Goal: Answer question/provide support: Share knowledge or assist other users

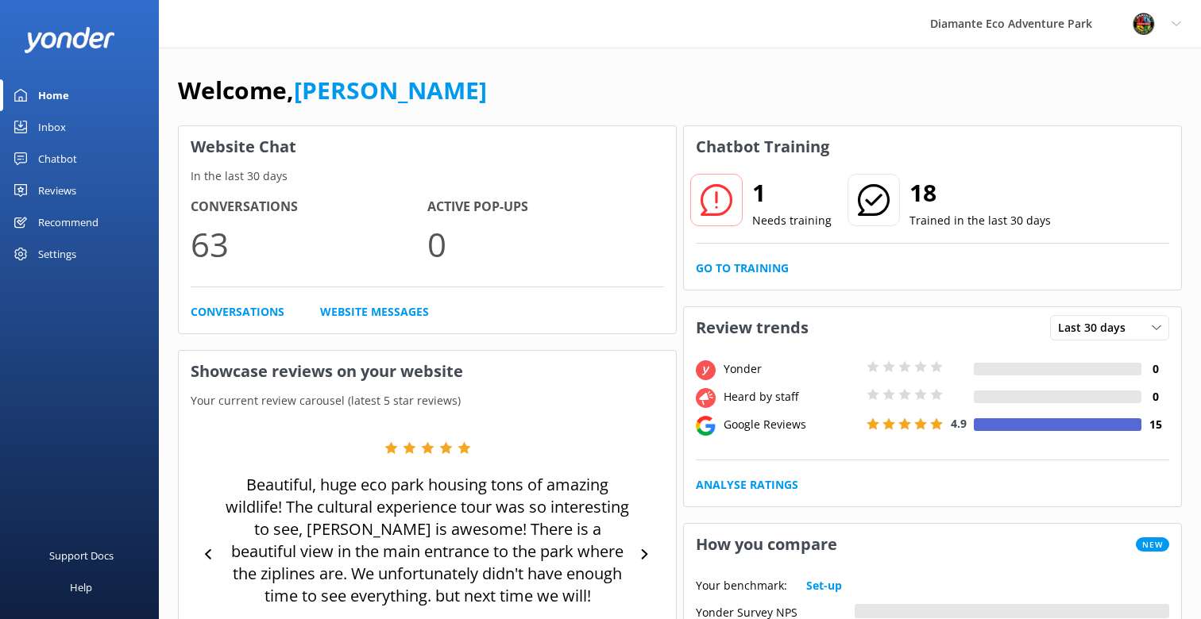
click at [64, 159] on div "Chatbot" at bounding box center [57, 159] width 39 height 32
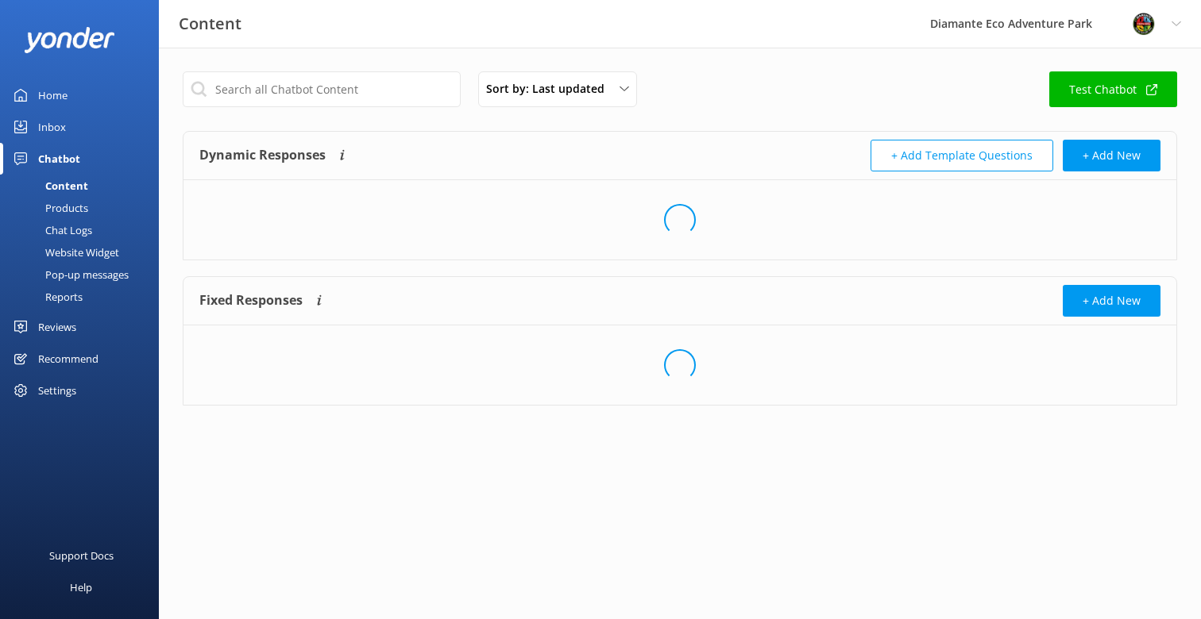
click at [77, 298] on div "Reports" at bounding box center [46, 297] width 73 height 22
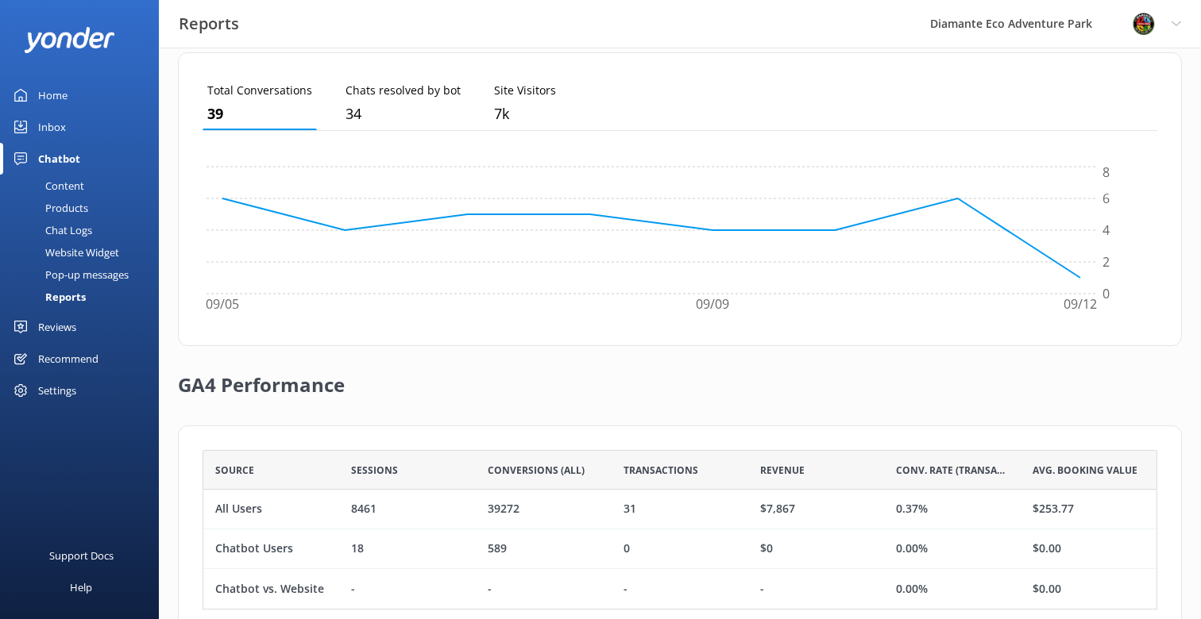
scroll to position [488, 0]
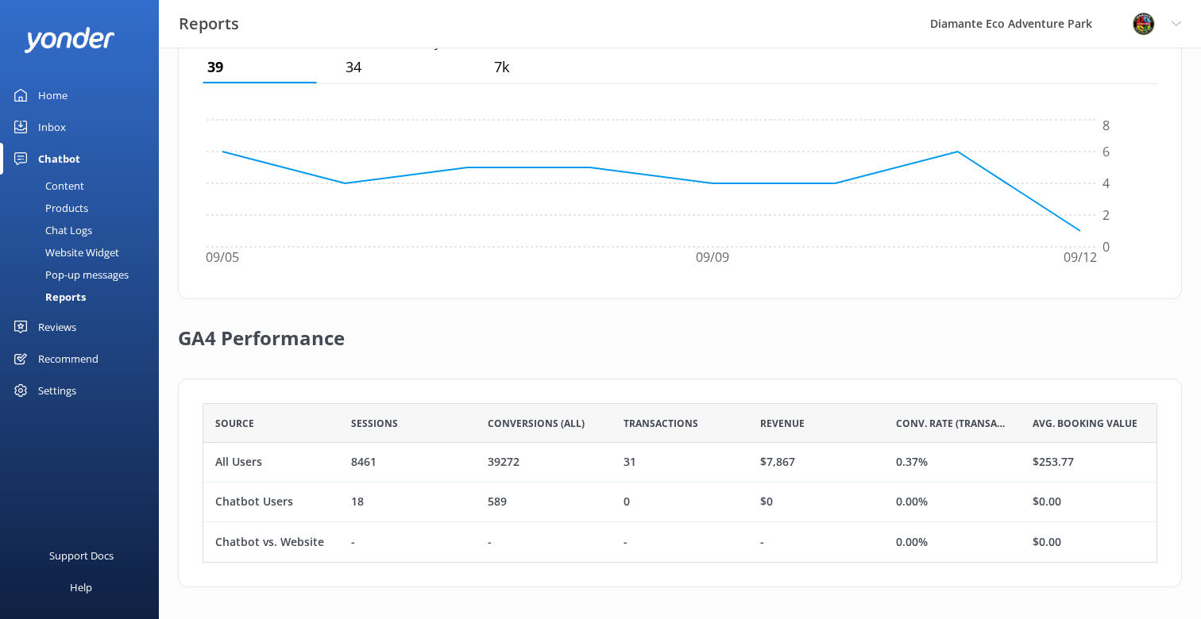
click at [55, 85] on div "Home" at bounding box center [52, 95] width 29 height 32
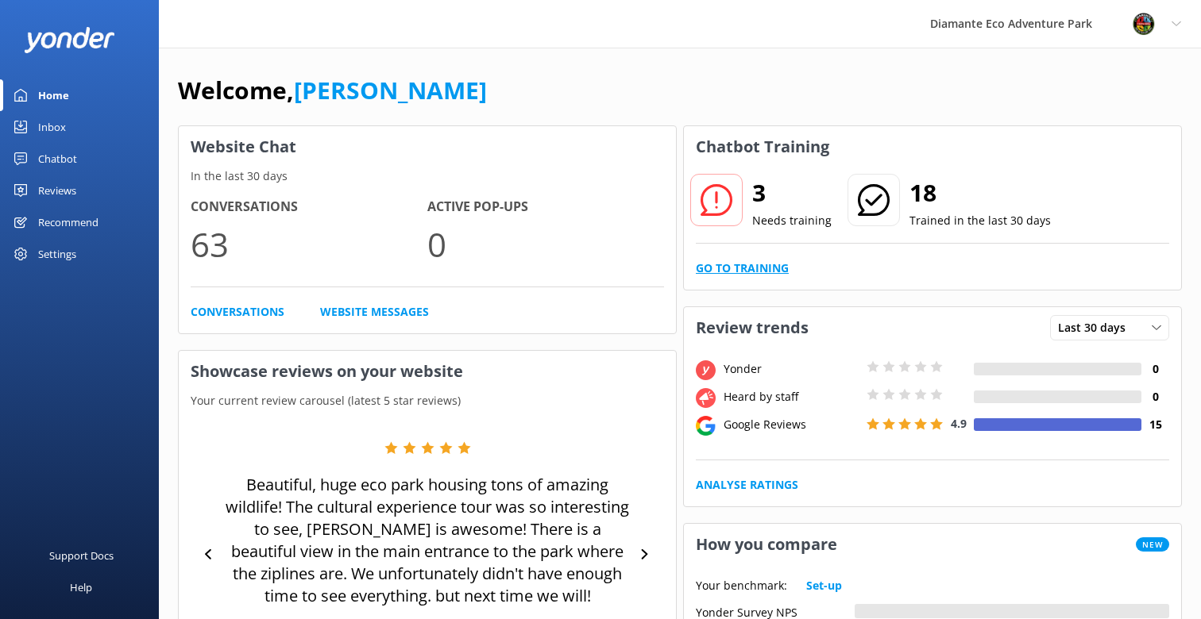
click at [772, 268] on link "Go to Training" at bounding box center [742, 268] width 93 height 17
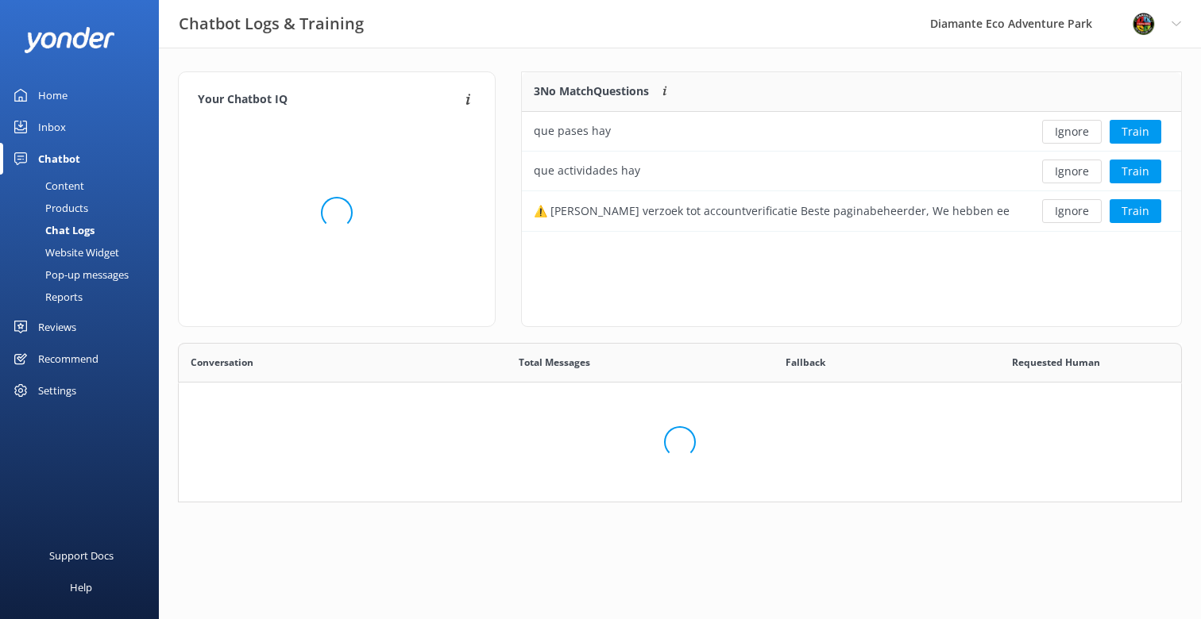
scroll to position [557, 1002]
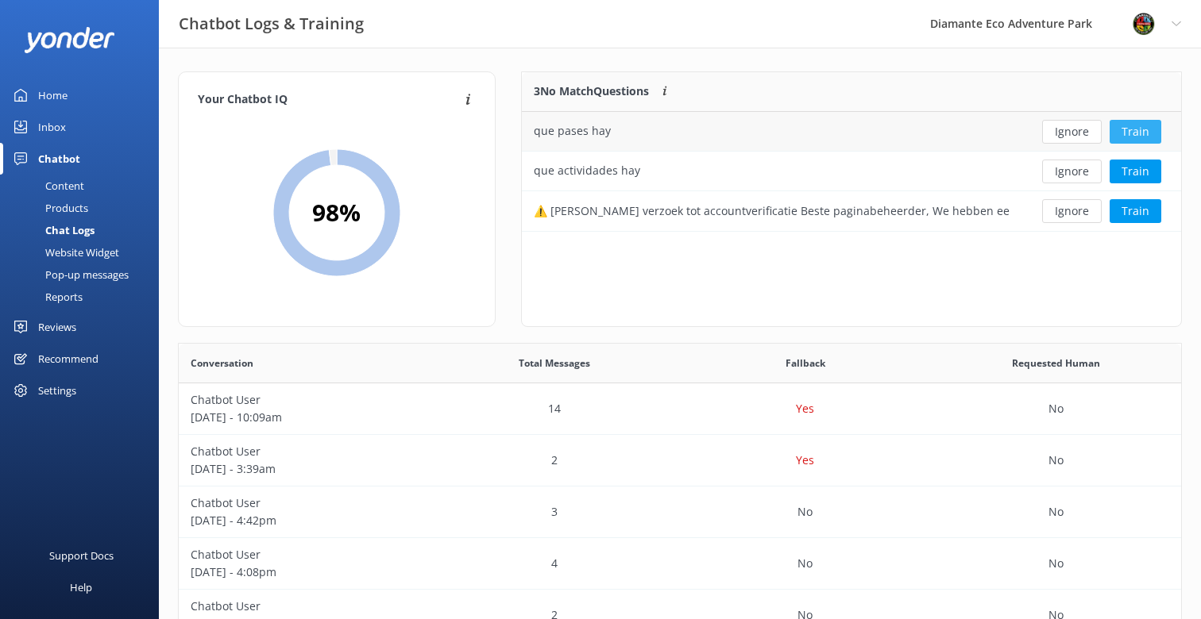
click at [1139, 134] on button "Train" at bounding box center [1135, 132] width 52 height 24
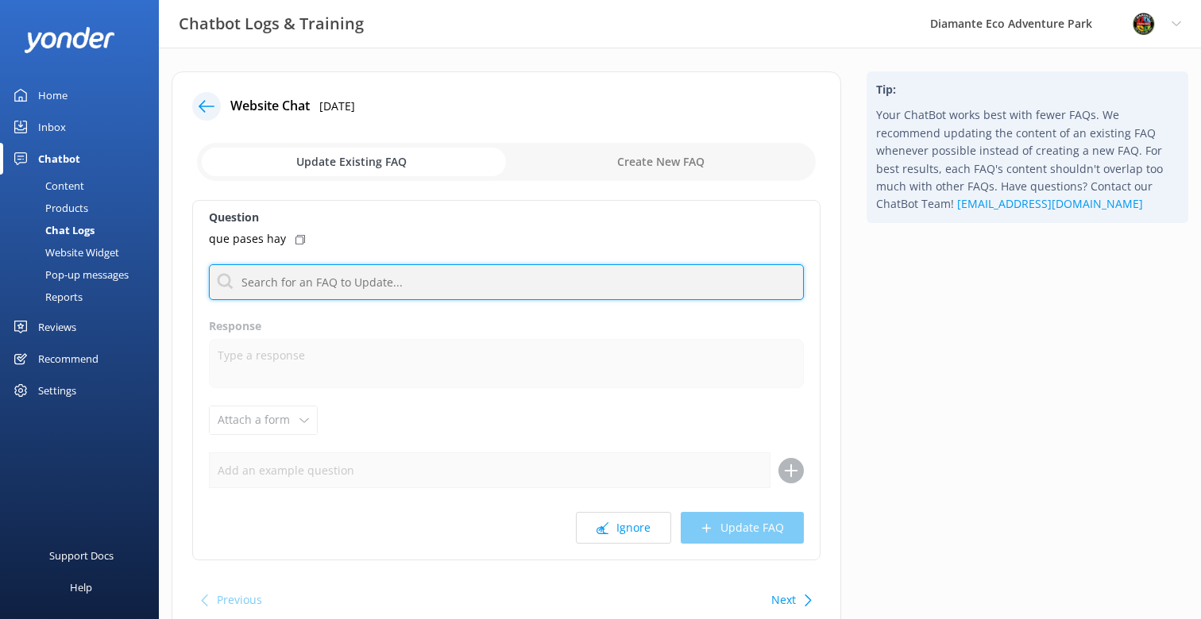
click at [292, 284] on input "text" at bounding box center [506, 282] width 595 height 36
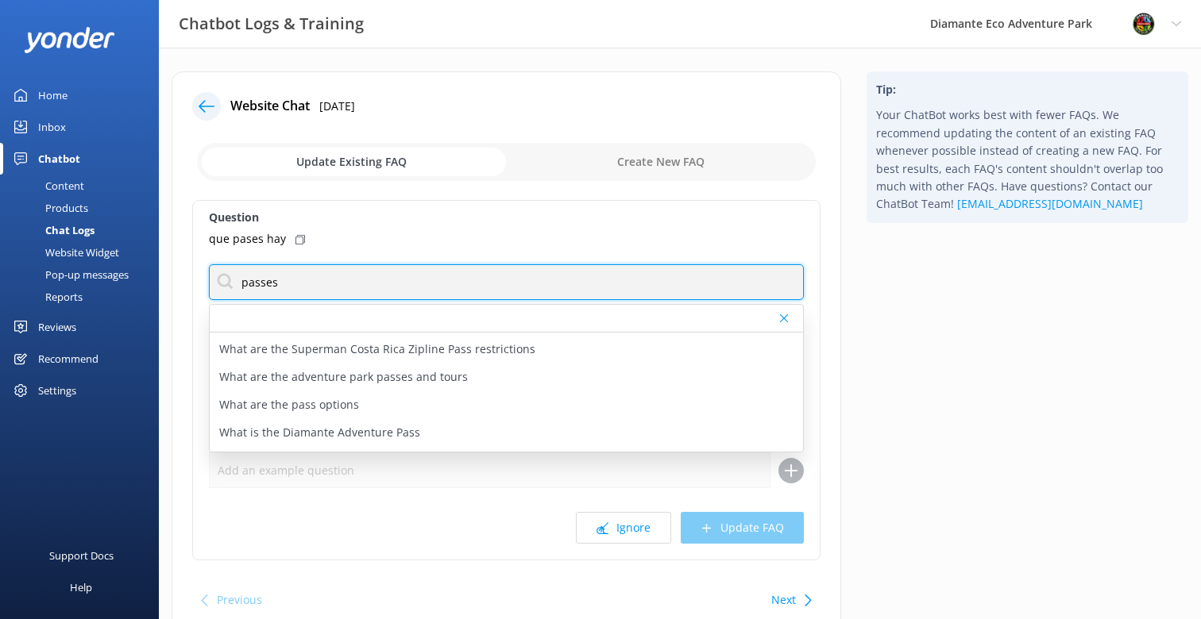
scroll to position [304, 0]
type input "passes"
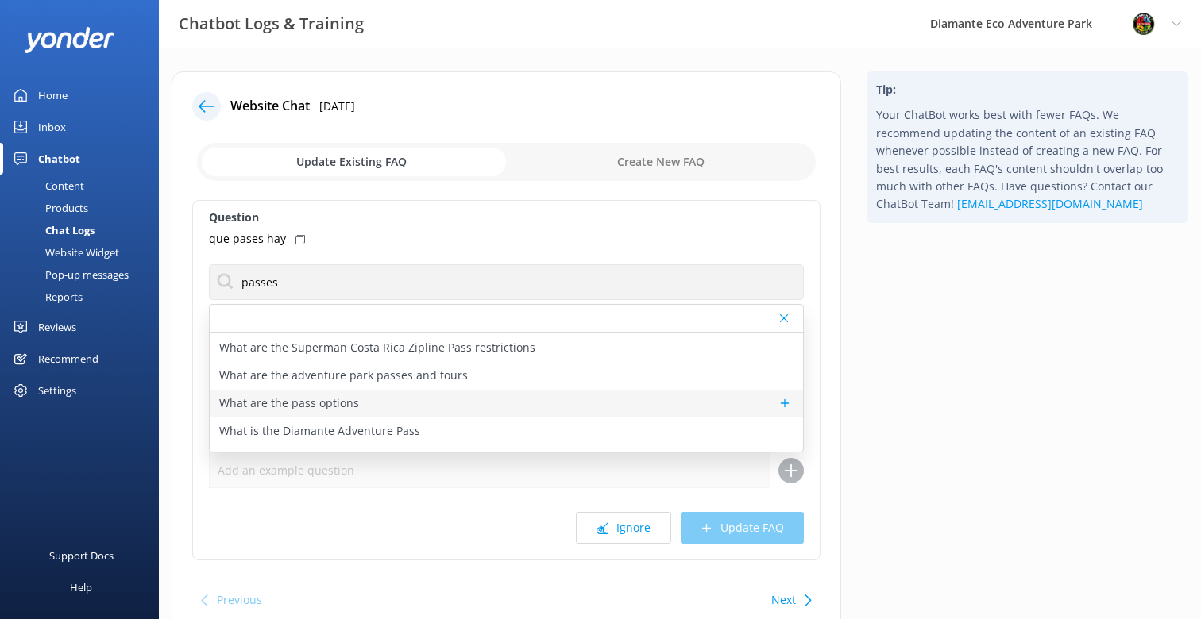
click at [310, 403] on p "What are the pass options" at bounding box center [289, 403] width 140 height 17
type textarea "We offer four main passes! The Adventure Pass gives you full-day access to zipl…"
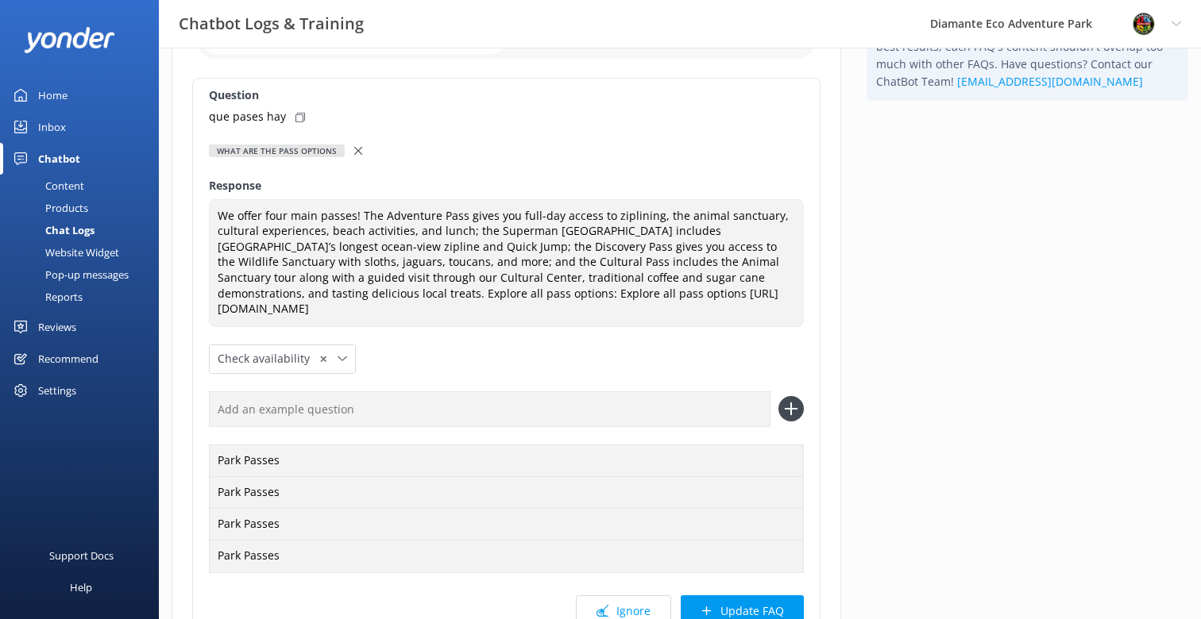
scroll to position [275, 0]
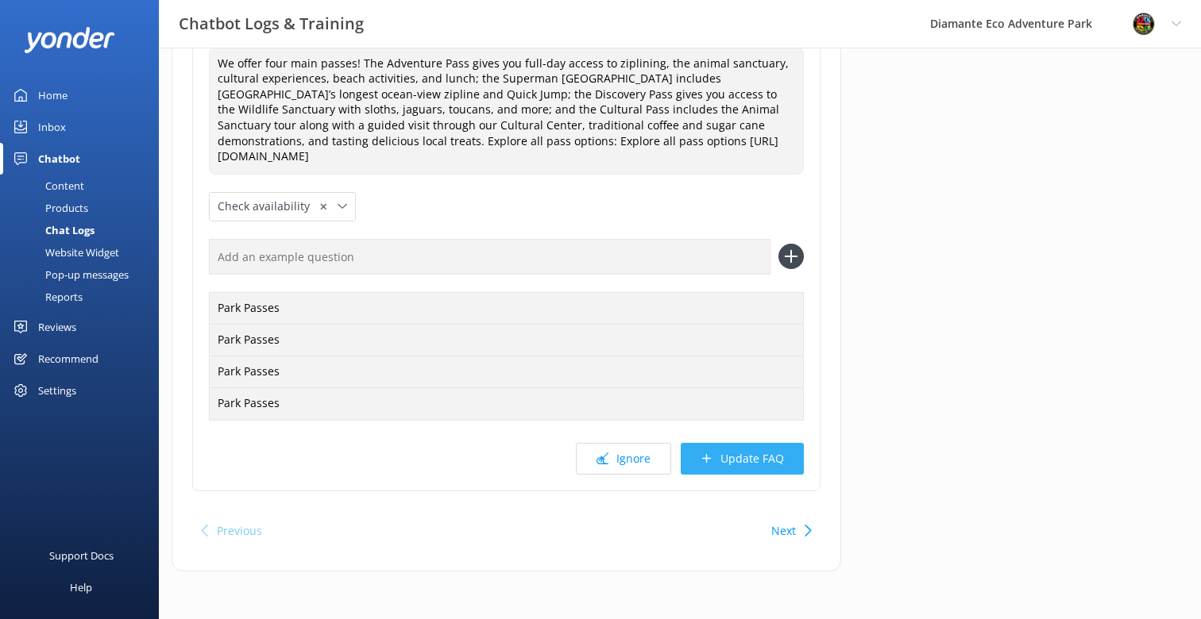
click at [755, 459] on button "Update FAQ" at bounding box center [742, 459] width 123 height 32
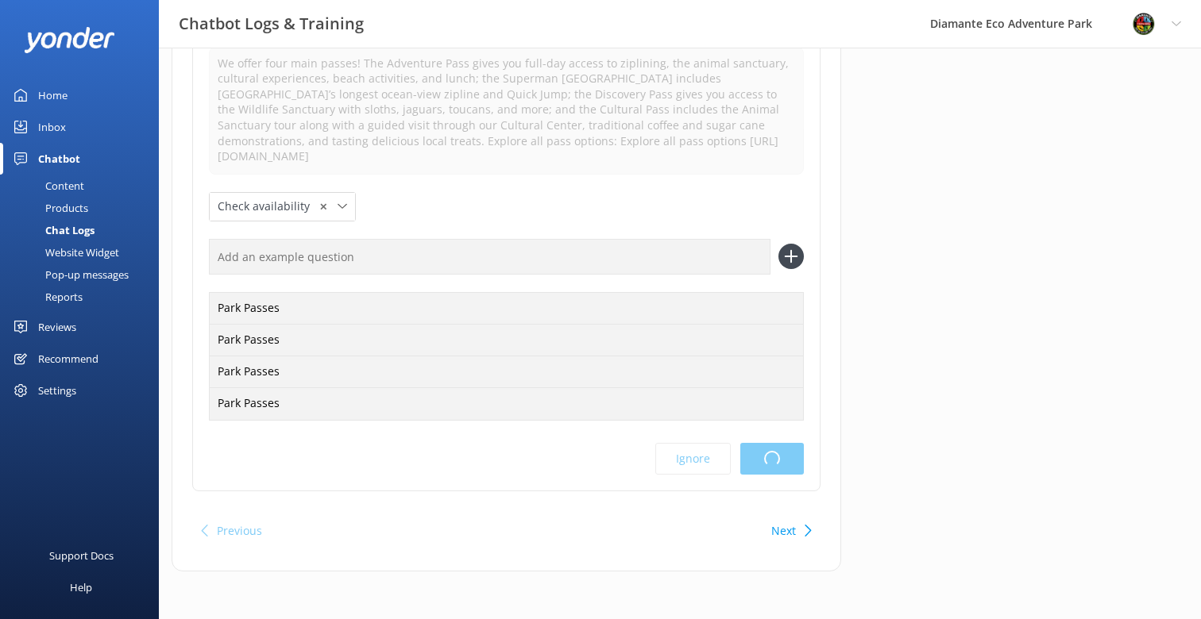
scroll to position [0, 0]
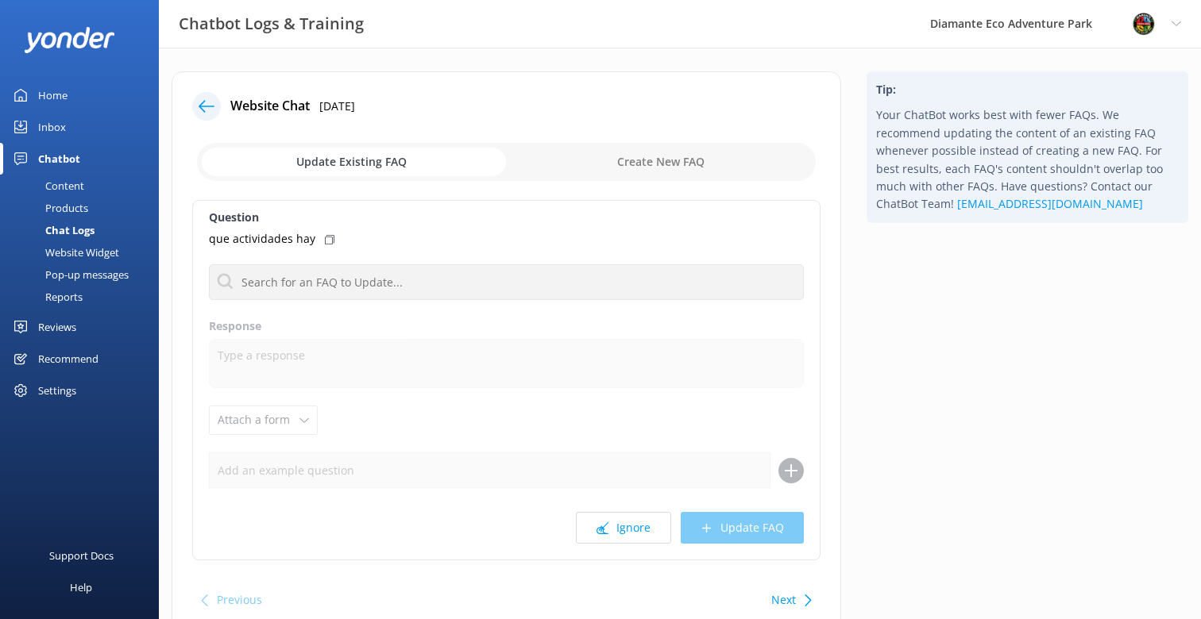
click at [199, 105] on use at bounding box center [207, 106] width 16 height 12
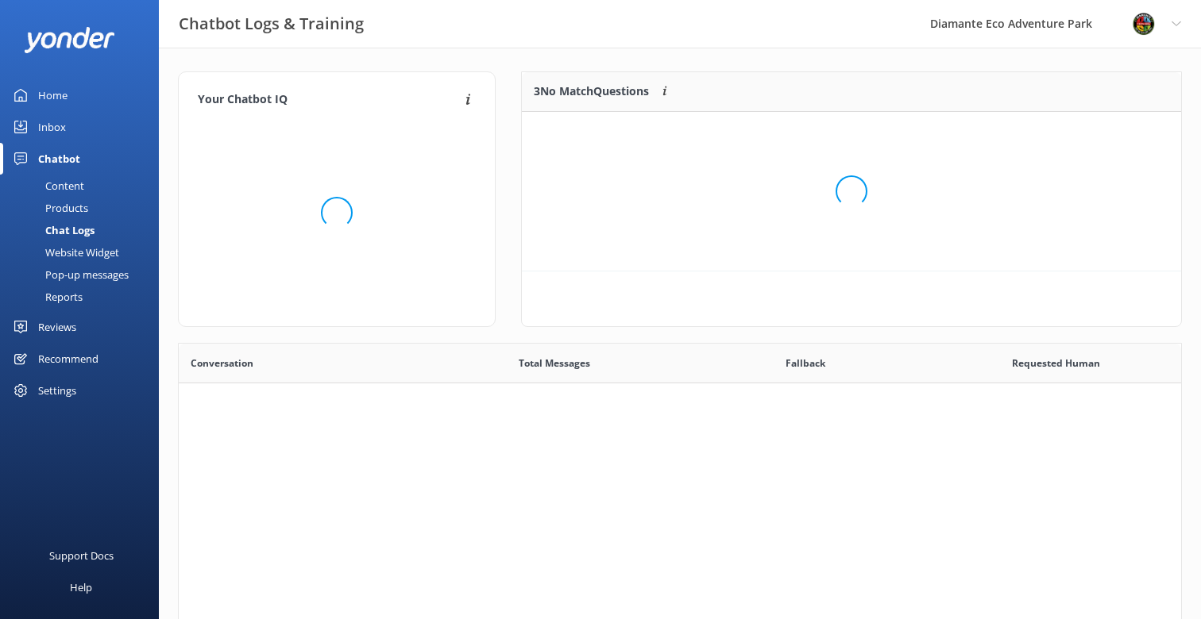
scroll to position [120, 659]
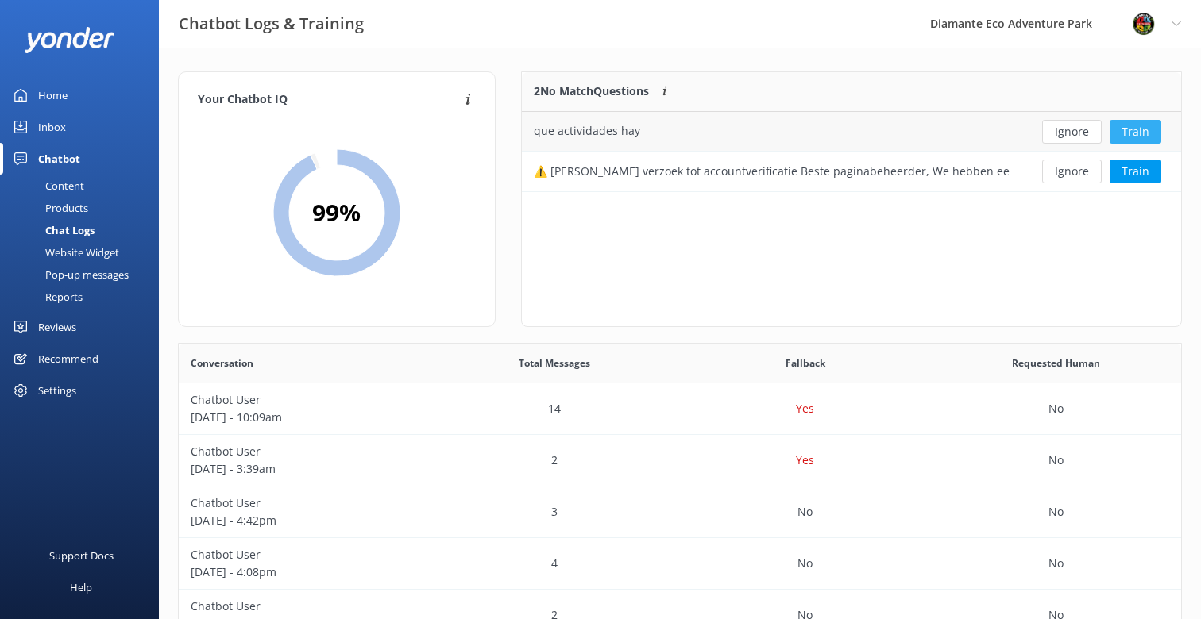
click at [1139, 130] on button "Train" at bounding box center [1135, 132] width 52 height 24
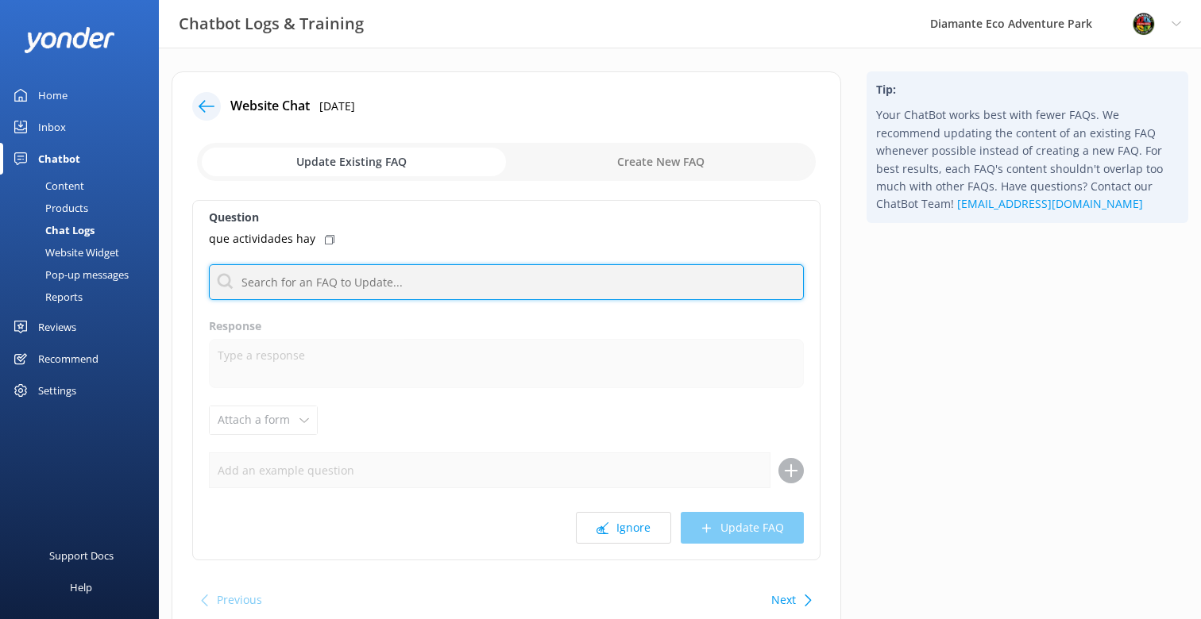
click at [339, 284] on input "text" at bounding box center [506, 282] width 595 height 36
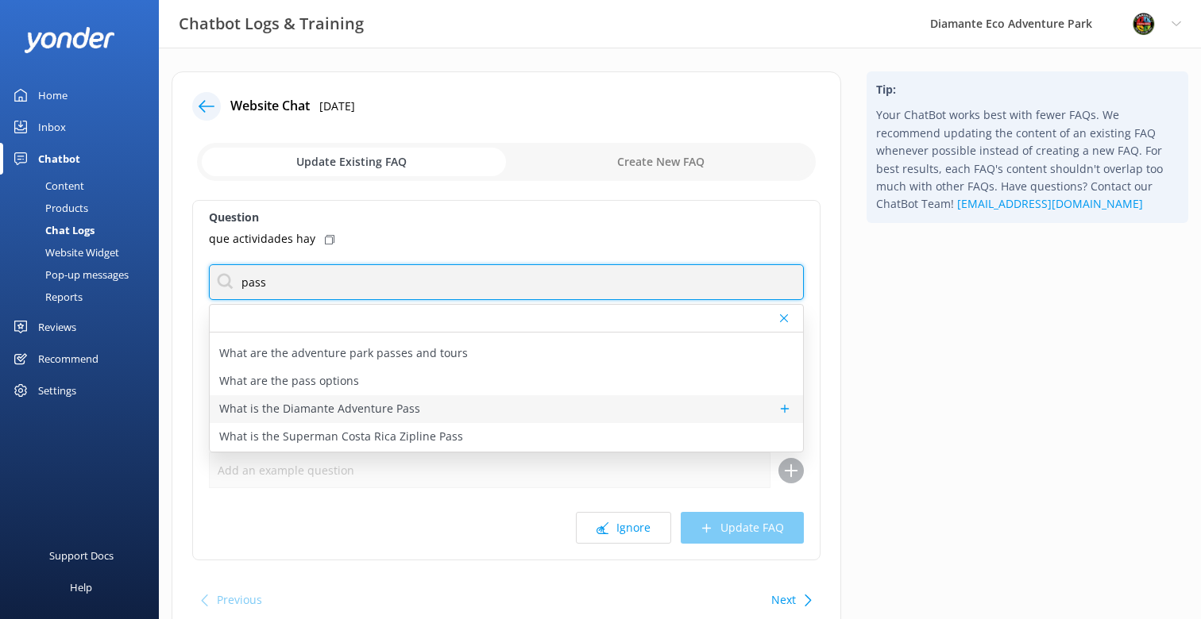
scroll to position [303, 0]
type input "pass"
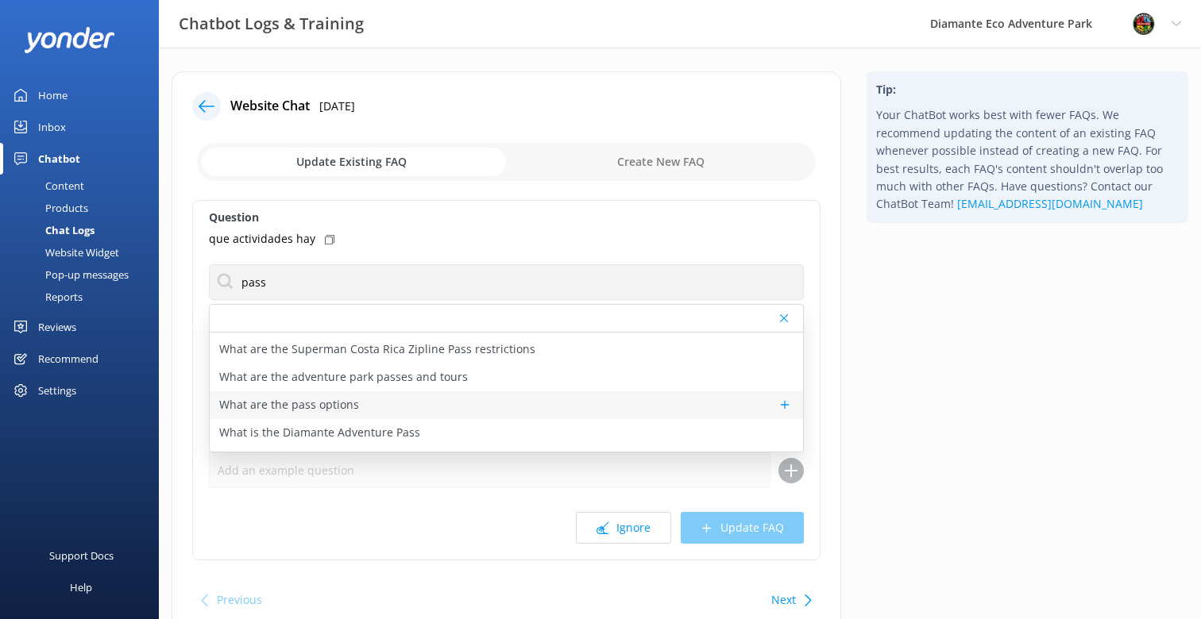
click at [338, 414] on p "What are the pass options" at bounding box center [289, 404] width 140 height 17
type textarea "We offer four main passes! The Adventure Pass gives you full-day access to zipl…"
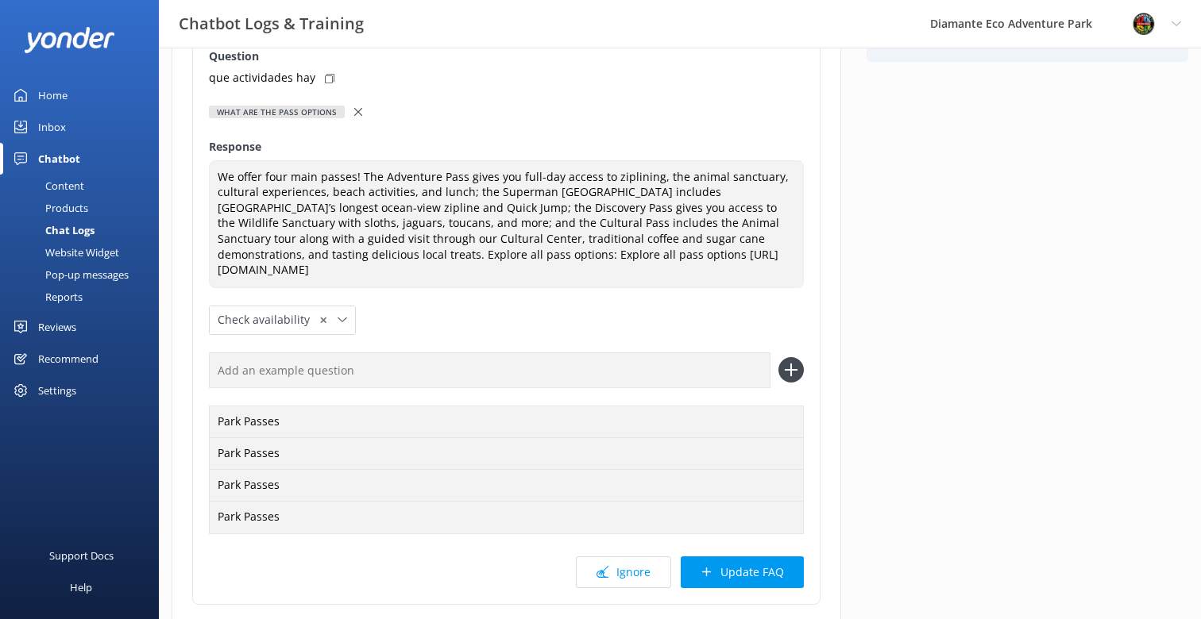
scroll to position [275, 0]
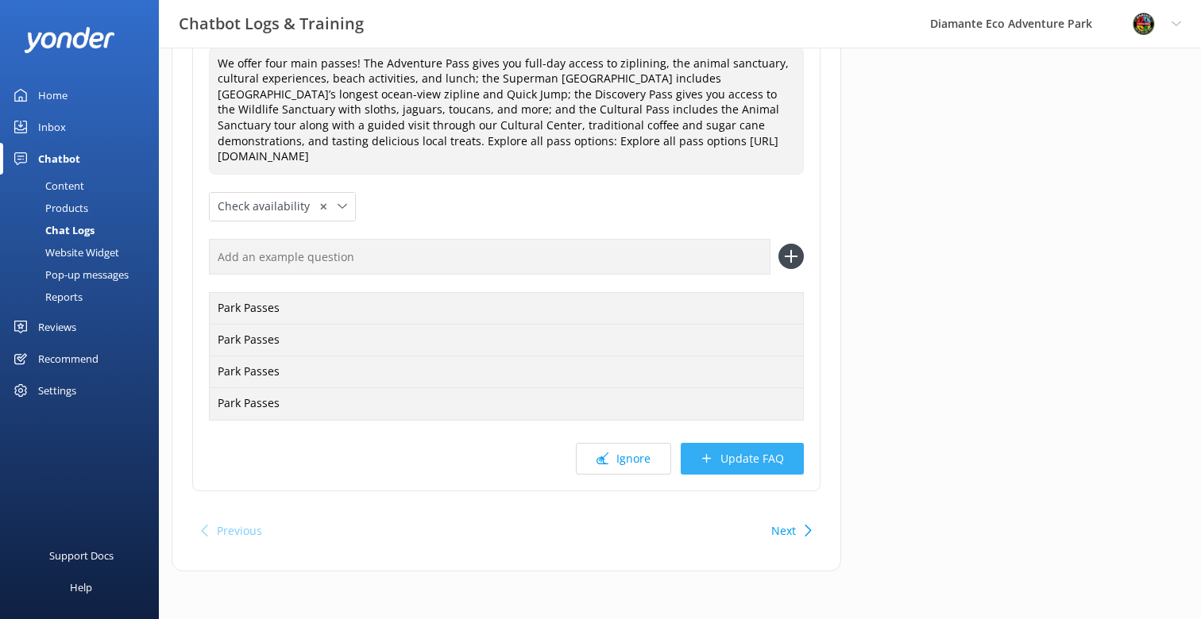
click at [746, 462] on button "Update FAQ" at bounding box center [742, 459] width 123 height 32
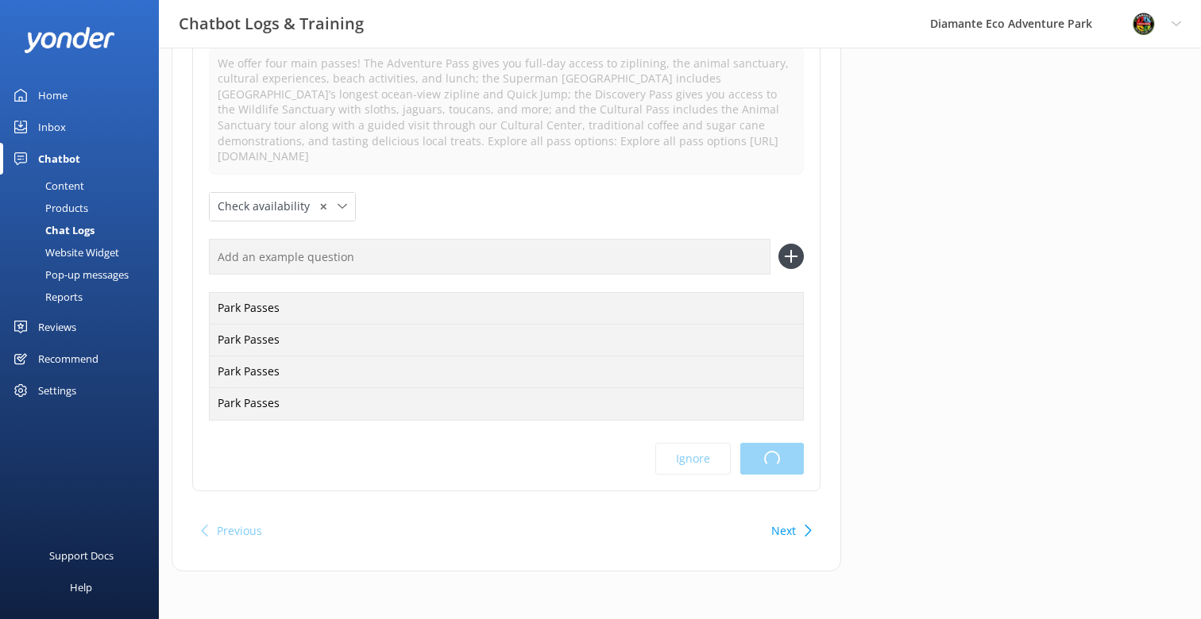
scroll to position [0, 0]
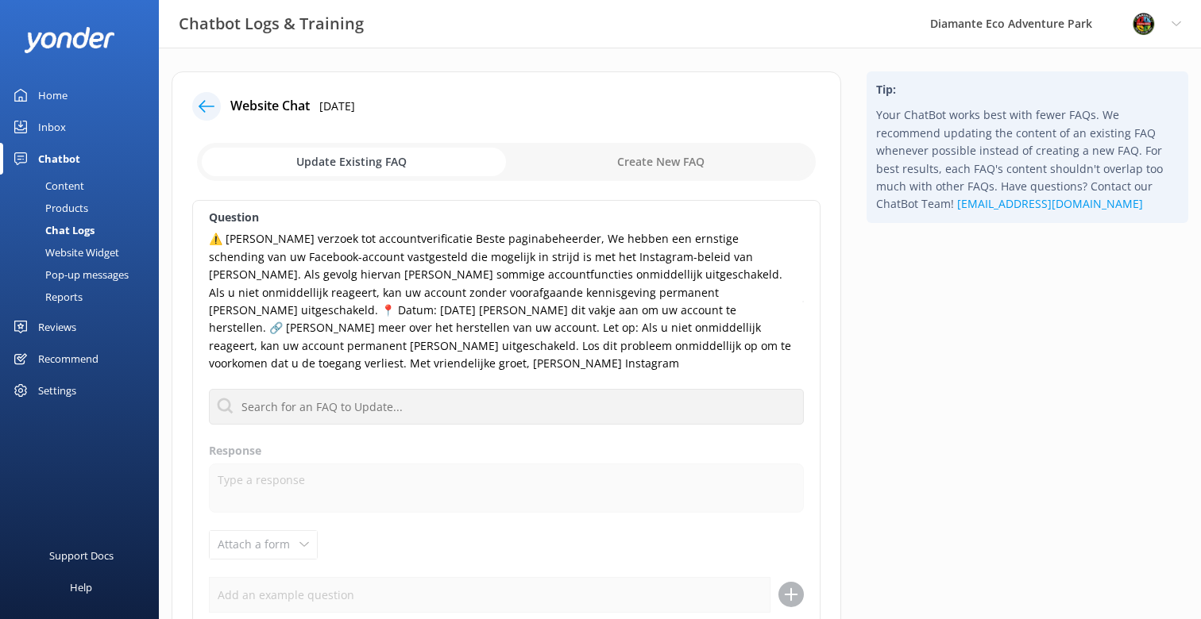
click at [203, 103] on icon at bounding box center [207, 106] width 16 height 16
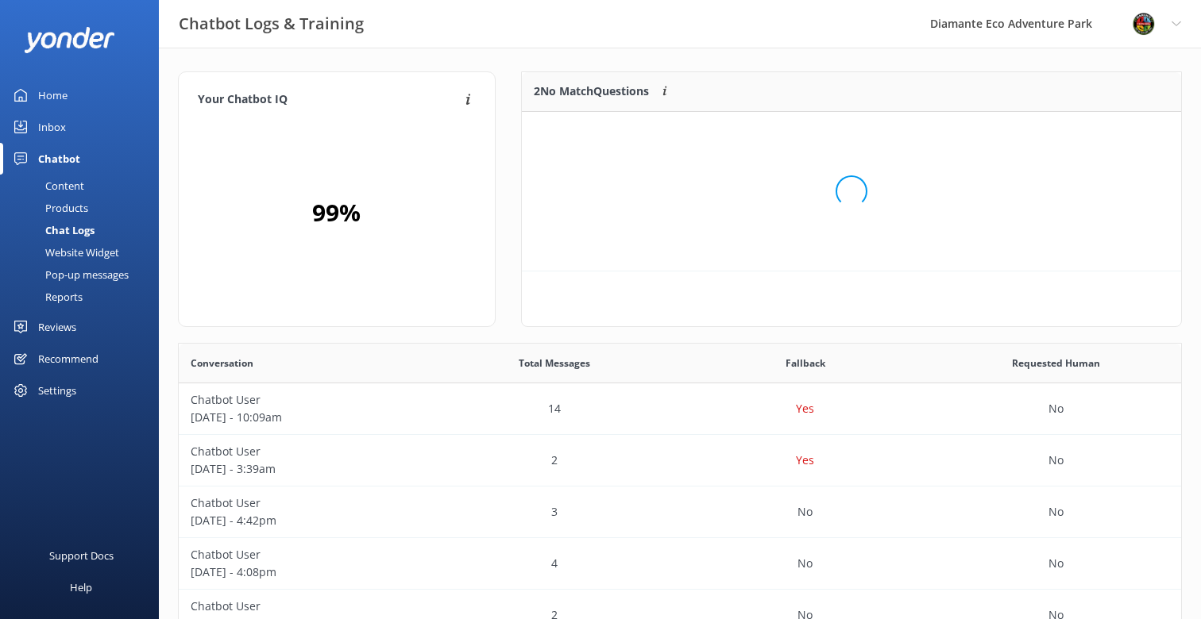
scroll to position [80, 659]
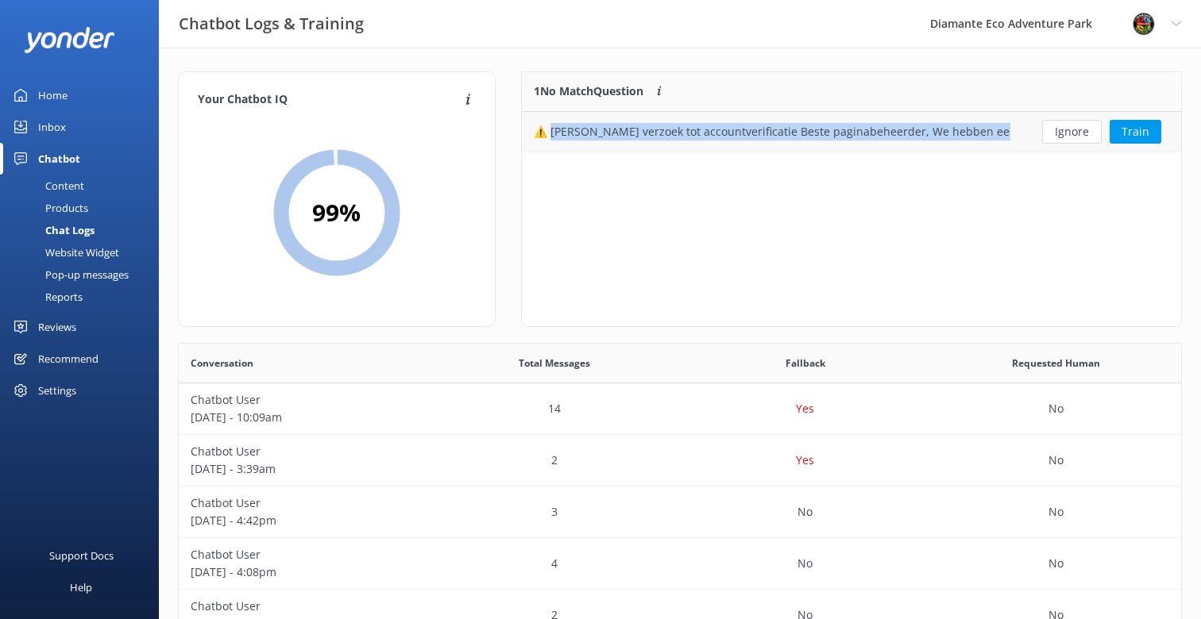
drag, startPoint x: 1001, startPoint y: 132, endPoint x: 550, endPoint y: 137, distance: 451.1
click at [550, 137] on div "⚠️ [PERSON_NAME] verzoek tot accountverificatie Beste paginabeheerder, We hebbe…" at bounding box center [772, 131] width 476 height 17
copy div "Dringend verzoek tot accountverificatie Beste paginabeheerder, We hebben een er…"
